Goal: Information Seeking & Learning: Find specific fact

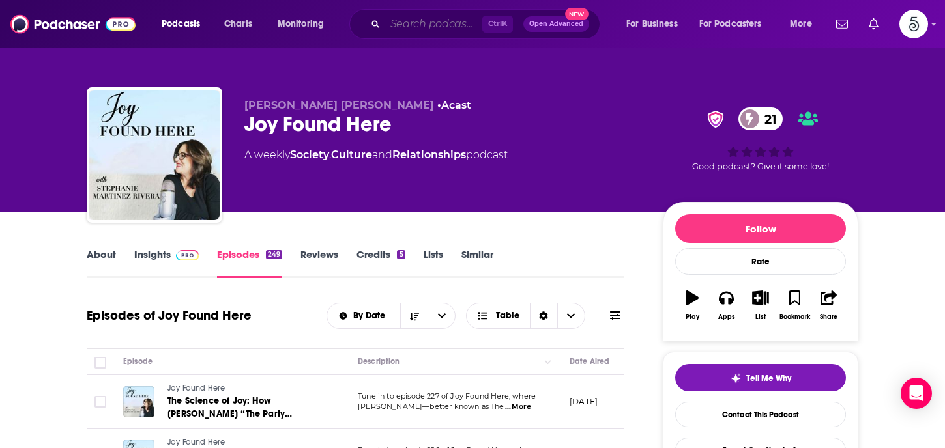
click at [412, 22] on input "Search podcasts, credits, & more..." at bounding box center [433, 24] width 97 height 21
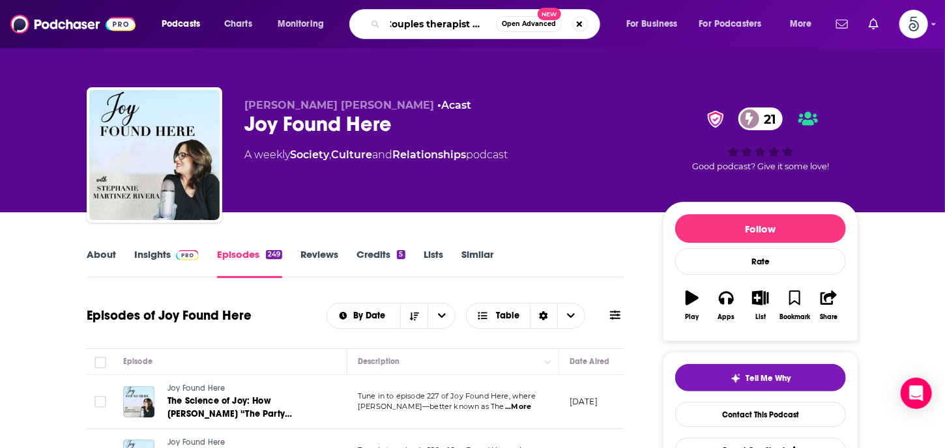
type input "Couples therapist couch"
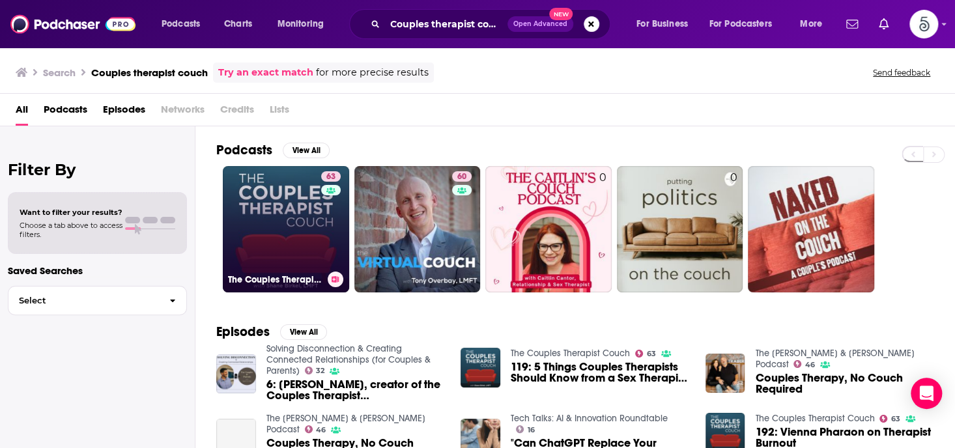
click at [273, 212] on link "63 The Couples Therapist Couch" at bounding box center [286, 229] width 126 height 126
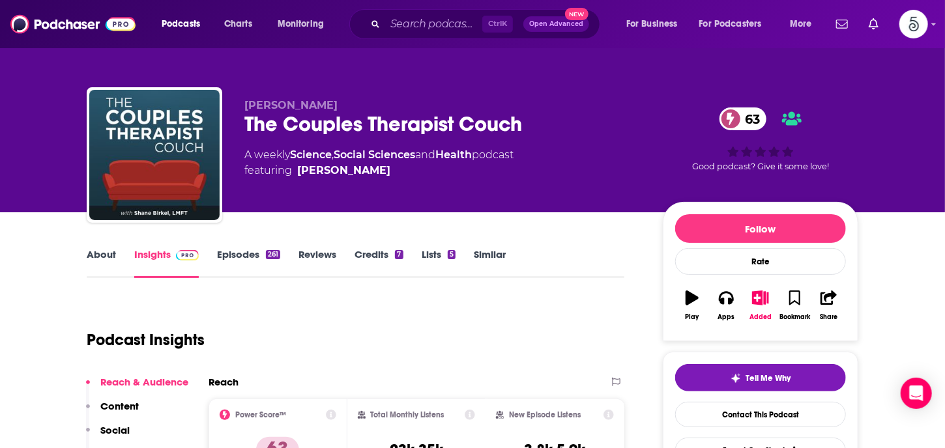
click at [162, 252] on link "Insights" at bounding box center [166, 263] width 65 height 30
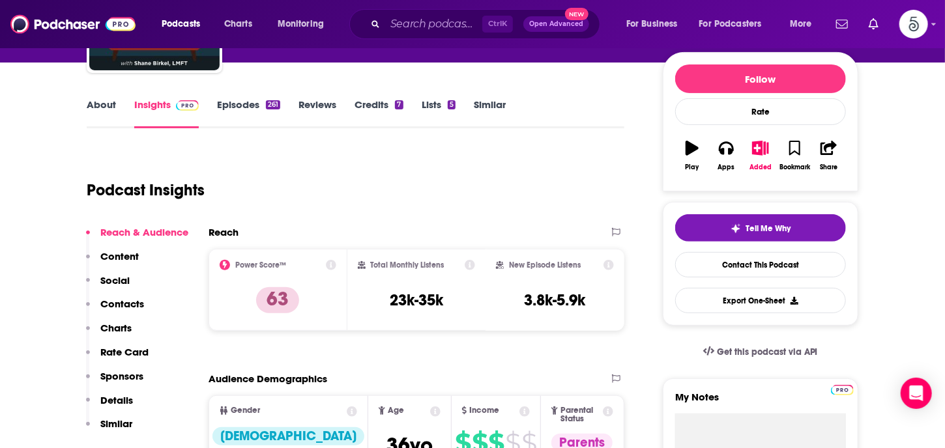
click at [123, 302] on p "Contacts" at bounding box center [122, 304] width 44 height 12
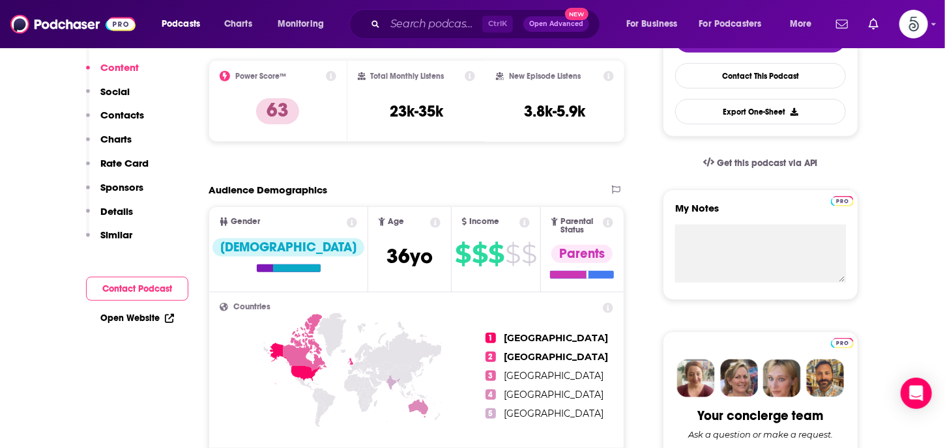
scroll to position [0, 0]
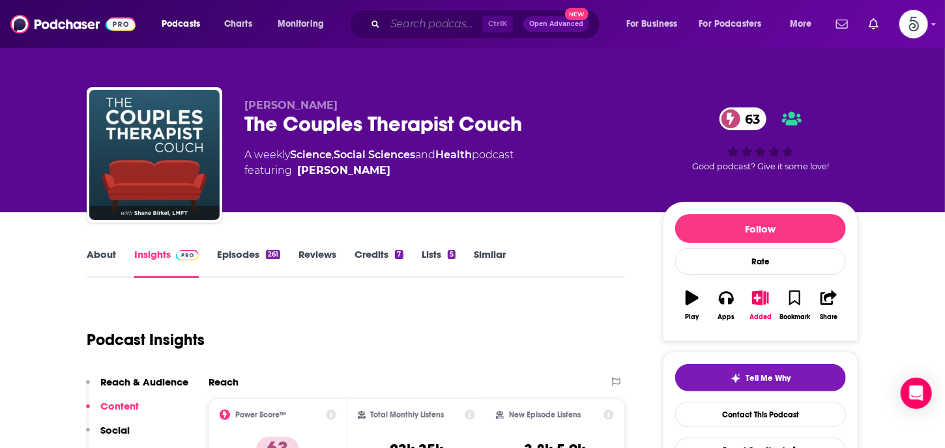
click at [412, 24] on input "Search podcasts, credits, & more..." at bounding box center [433, 24] width 97 height 21
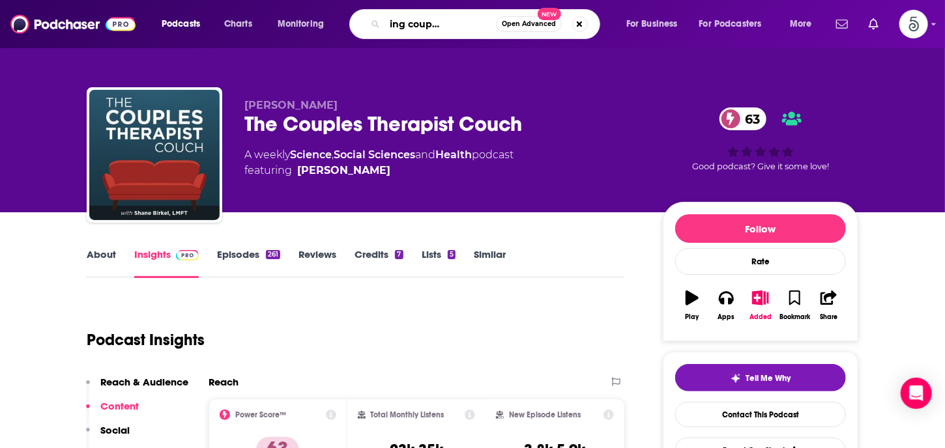
type input "Empowering couples therapists"
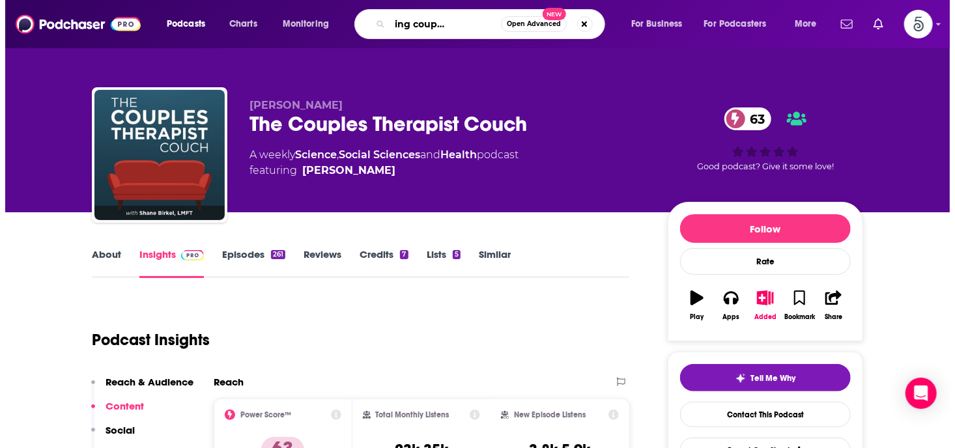
scroll to position [0, 52]
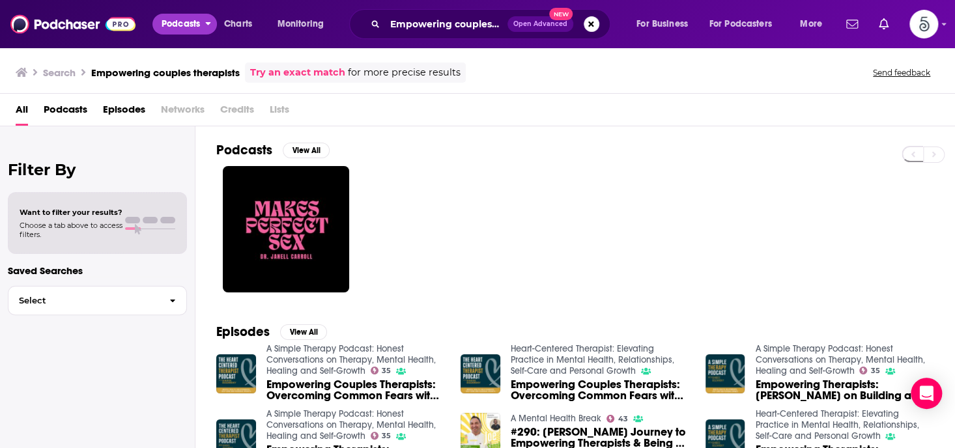
click at [205, 23] on button "Podcasts" at bounding box center [184, 24] width 65 height 21
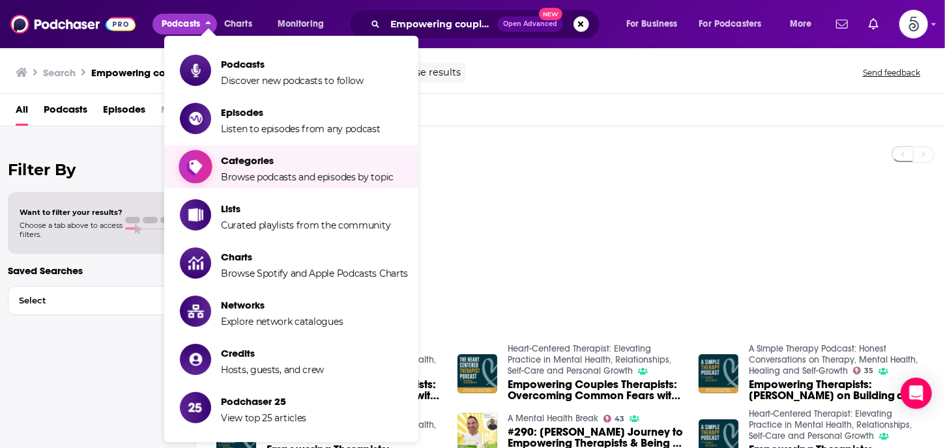
click at [245, 161] on span "Categories" at bounding box center [307, 160] width 173 height 12
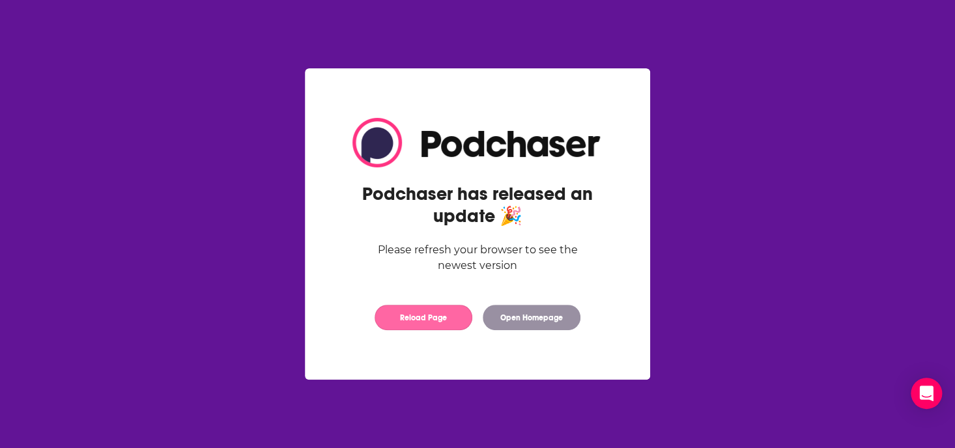
click at [418, 315] on button "Reload Page" at bounding box center [424, 317] width 98 height 25
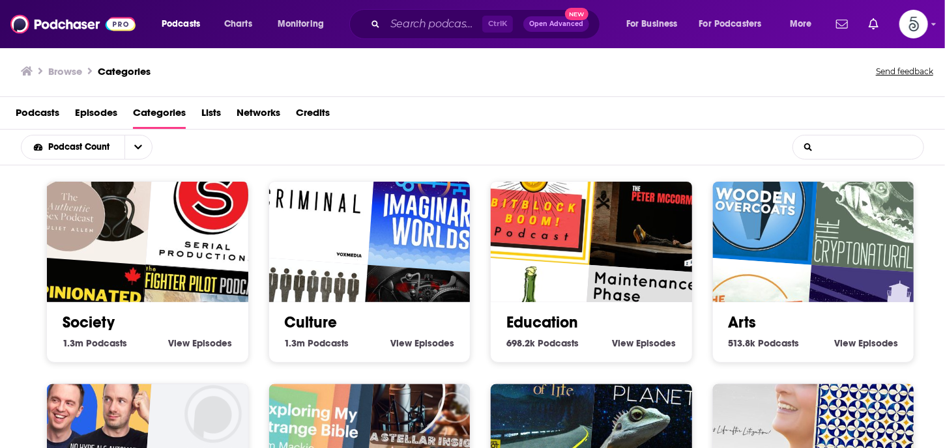
click at [855, 148] on input "List Search Input" at bounding box center [858, 147] width 130 height 23
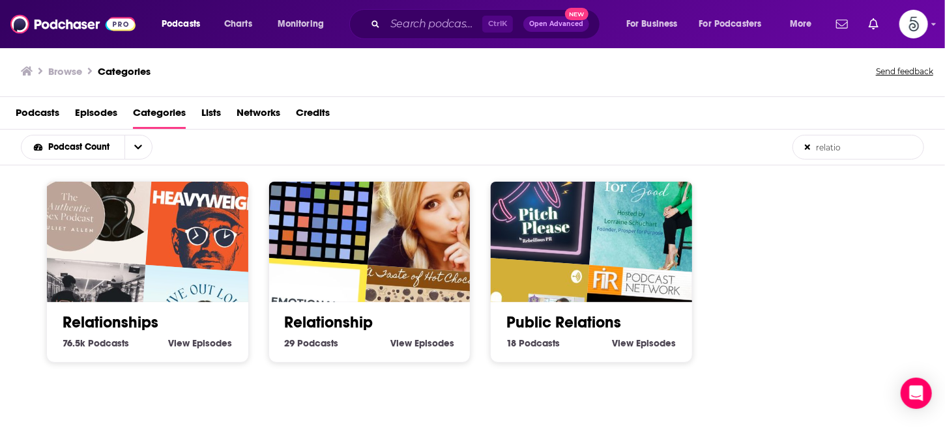
type input "relatio"
click at [123, 318] on link "Relationships" at bounding box center [111, 323] width 96 height 20
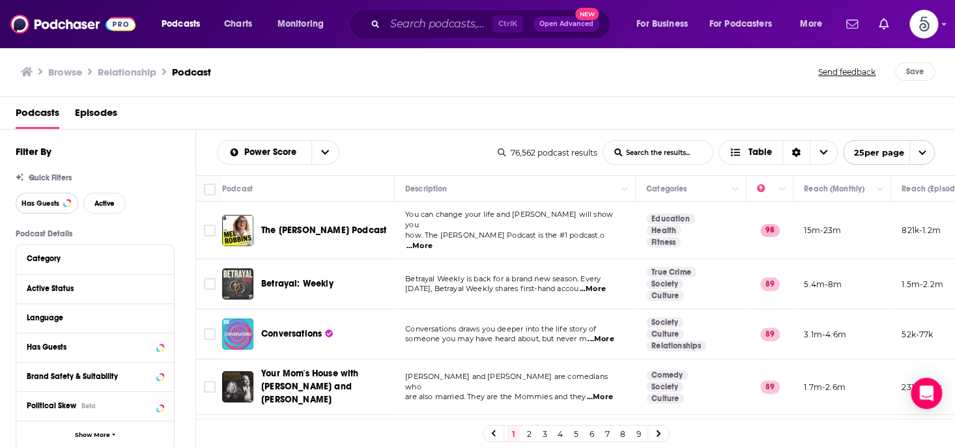
click at [42, 205] on span "Has Guests" at bounding box center [41, 203] width 38 height 7
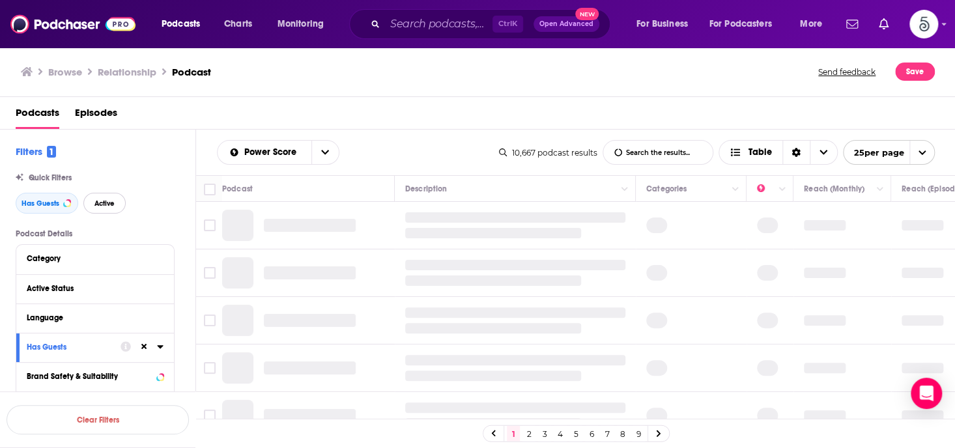
click at [94, 203] on span "Active" at bounding box center [104, 203] width 20 height 7
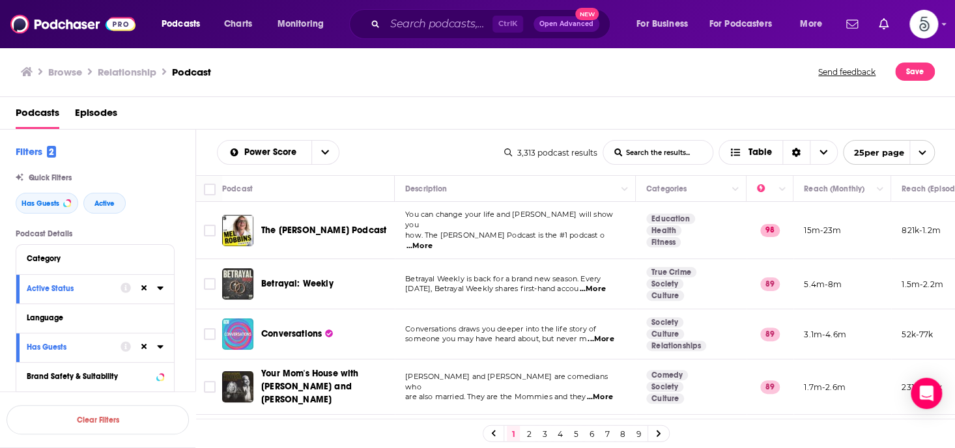
click at [633, 153] on input "List Search Input" at bounding box center [657, 152] width 109 height 23
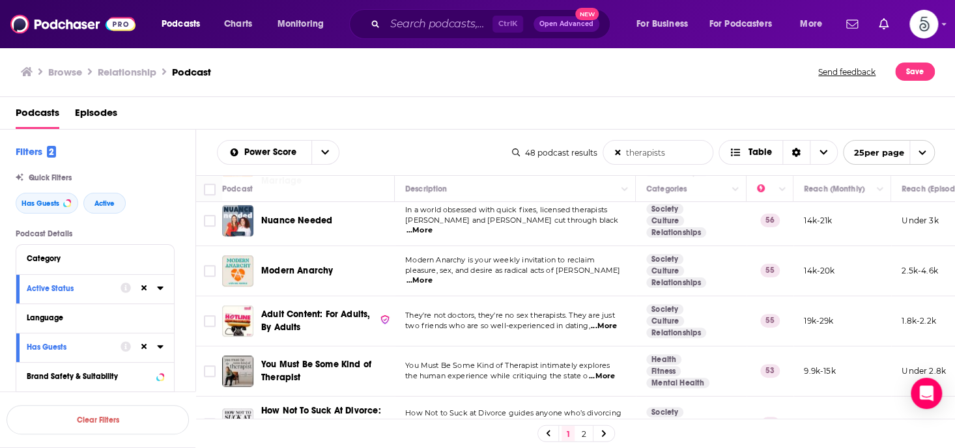
scroll to position [450, 0]
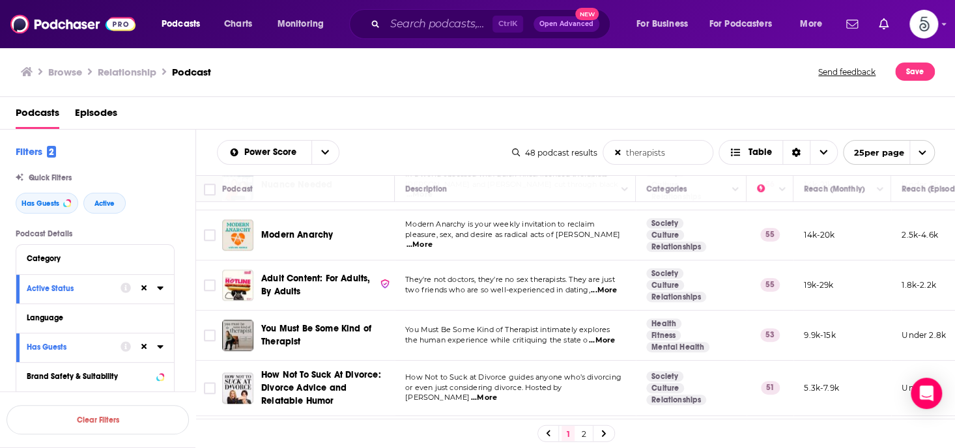
type input "therapists"
click at [607, 336] on span "...More" at bounding box center [602, 341] width 26 height 10
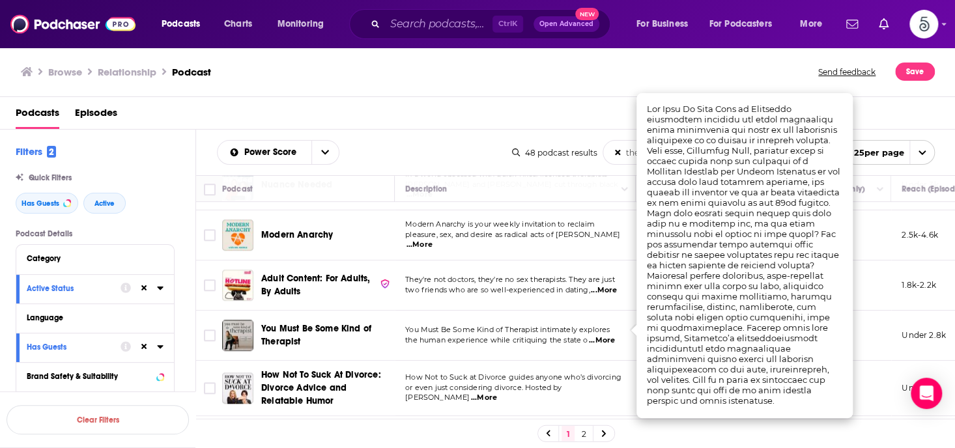
click at [607, 336] on span "...More" at bounding box center [602, 341] width 26 height 10
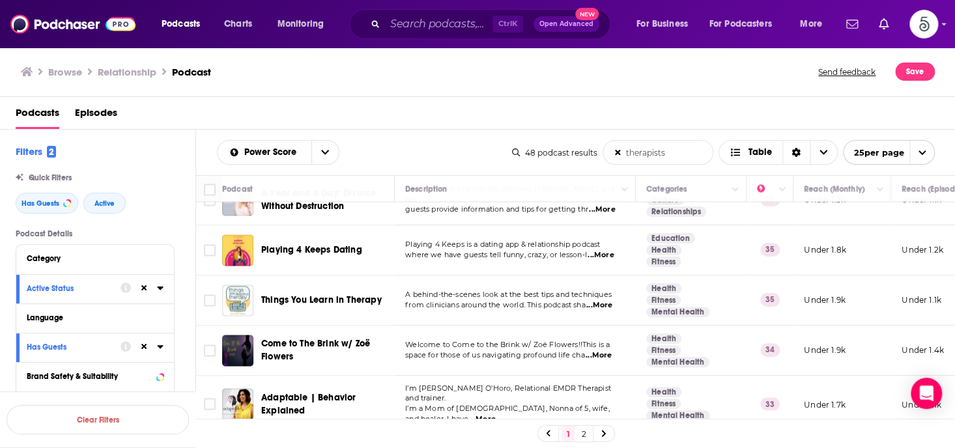
scroll to position [936, 0]
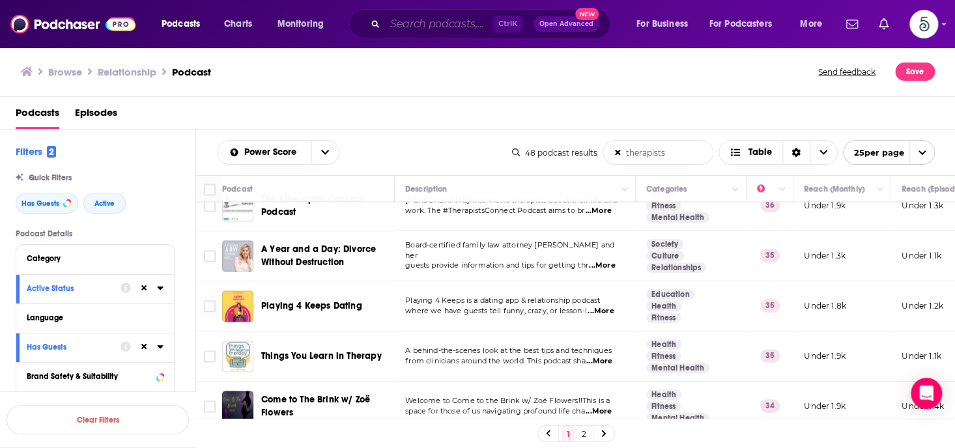
click at [461, 23] on input "Search podcasts, credits, & more..." at bounding box center [439, 24] width 108 height 21
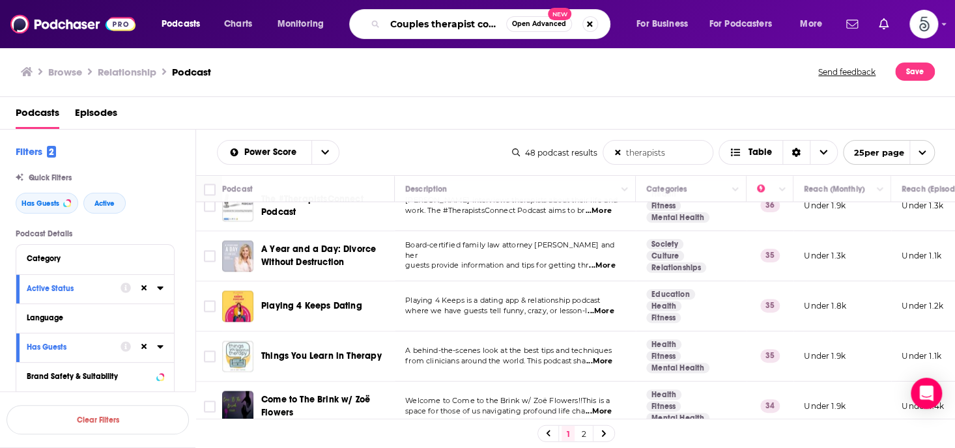
scroll to position [0, 7]
type input "Couples therapist couch"
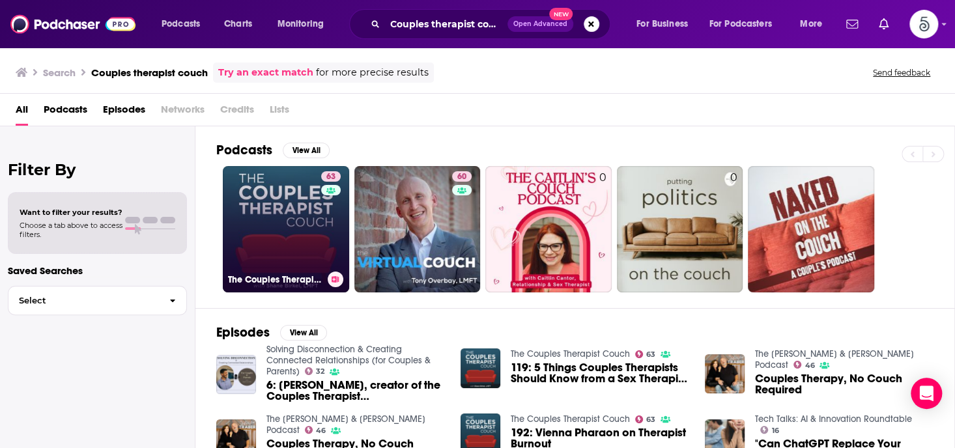
click at [280, 225] on link "63 The Couples Therapist Couch" at bounding box center [286, 229] width 126 height 126
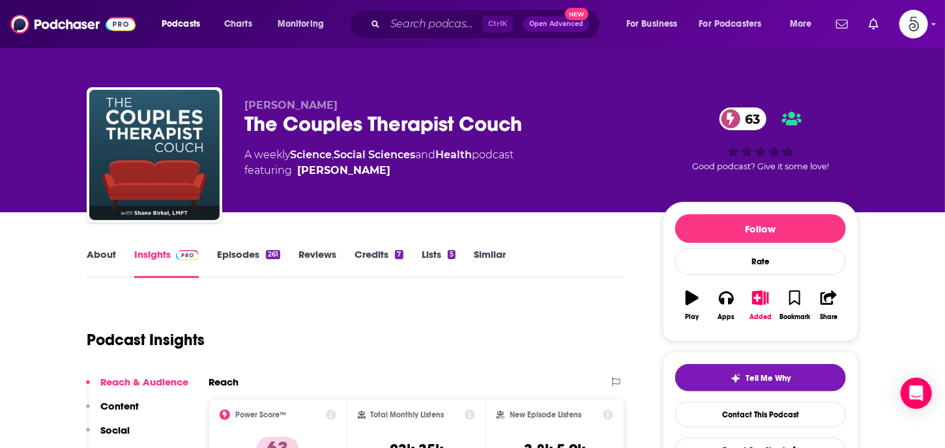
click at [156, 254] on link "Insights" at bounding box center [166, 263] width 65 height 30
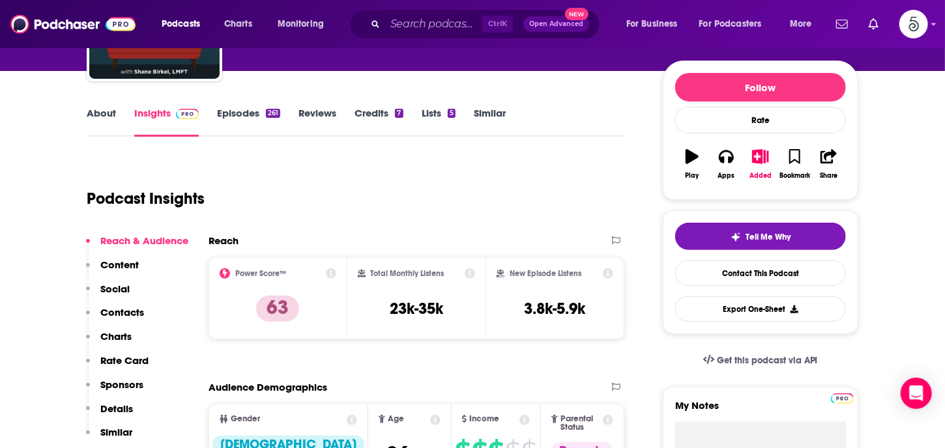
scroll to position [176, 0]
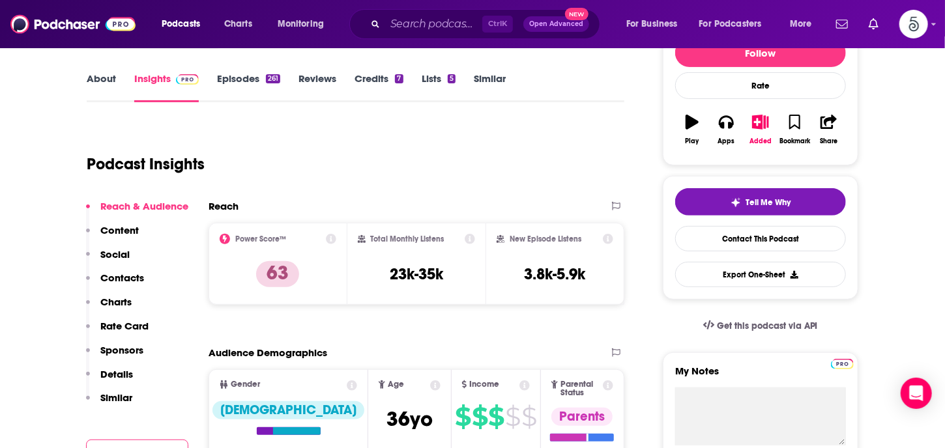
click at [116, 274] on p "Contacts" at bounding box center [122, 278] width 44 height 12
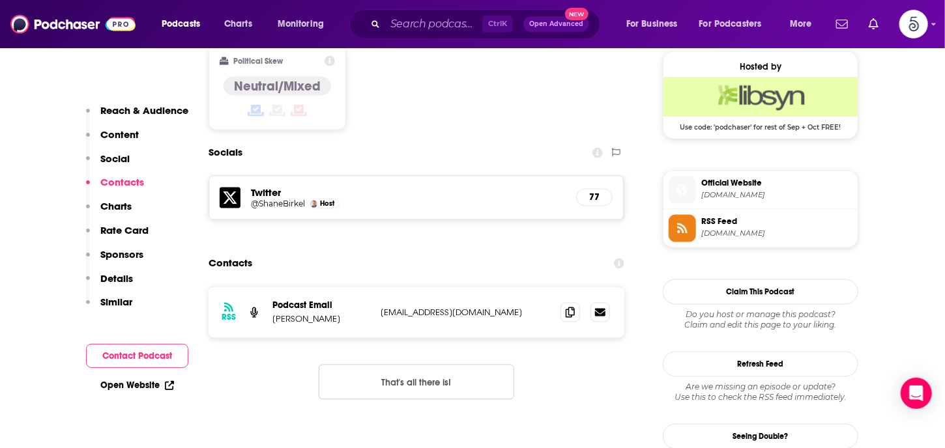
scroll to position [1060, 0]
